Goal: Task Accomplishment & Management: Complete application form

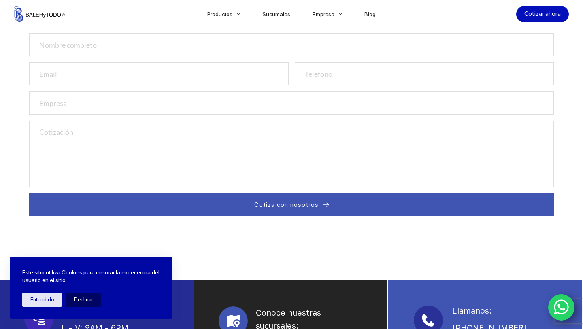
scroll to position [283, 0]
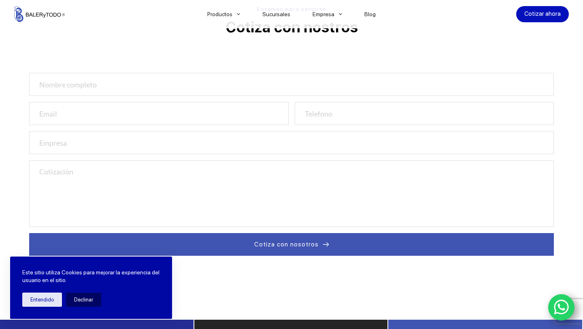
click at [328, 86] on input "text" at bounding box center [291, 84] width 524 height 23
type input "[PERSON_NAME]"
click at [172, 117] on input "email" at bounding box center [158, 113] width 259 height 23
type input "p@[DOMAIN_NAME]"
click at [353, 111] on input "number" at bounding box center [424, 113] width 259 height 23
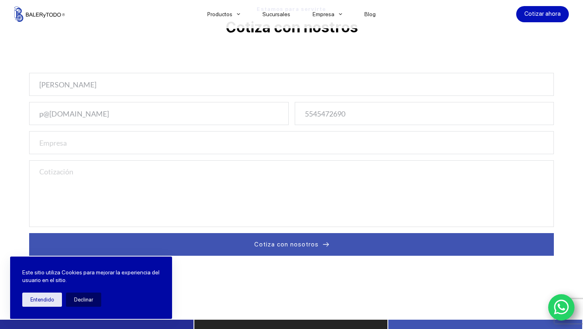
type input "5545472690"
click at [213, 142] on input "text" at bounding box center [291, 142] width 524 height 23
type input "BYT"
click at [222, 174] on textarea at bounding box center [291, 193] width 524 height 67
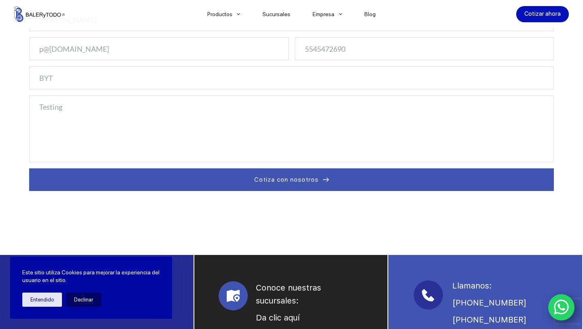
scroll to position [350, 0]
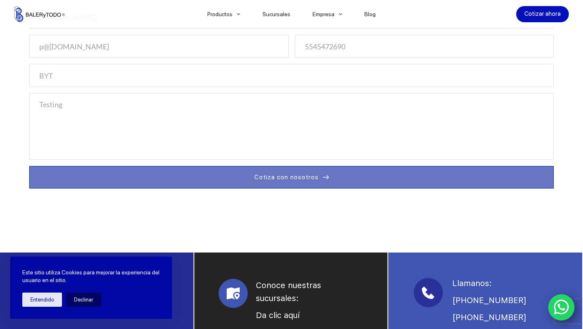
type textarea "Testing"
click at [271, 176] on span "Cotiza con nosotros" at bounding box center [286, 177] width 64 height 10
